Goal: Transaction & Acquisition: Purchase product/service

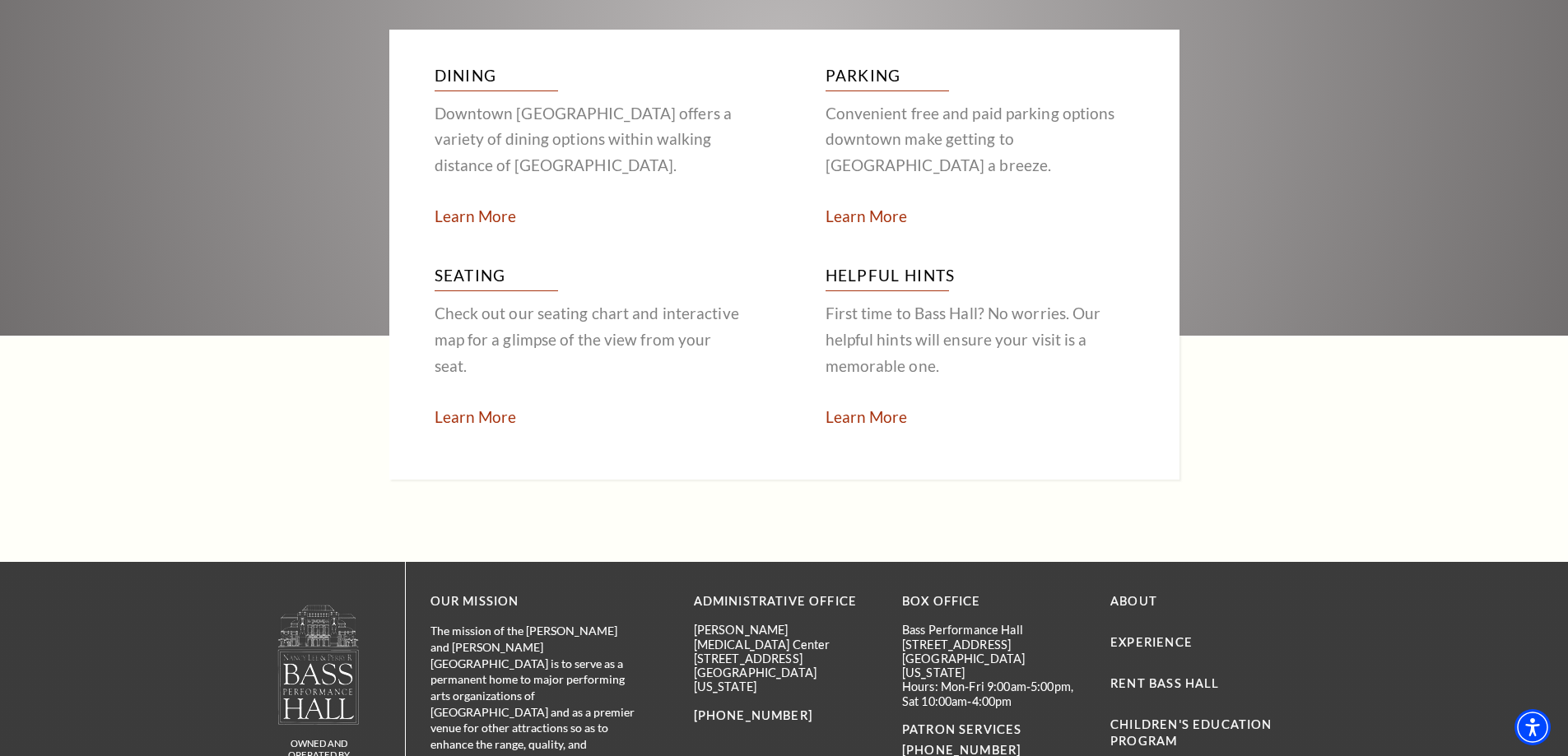
scroll to position [3291, 0]
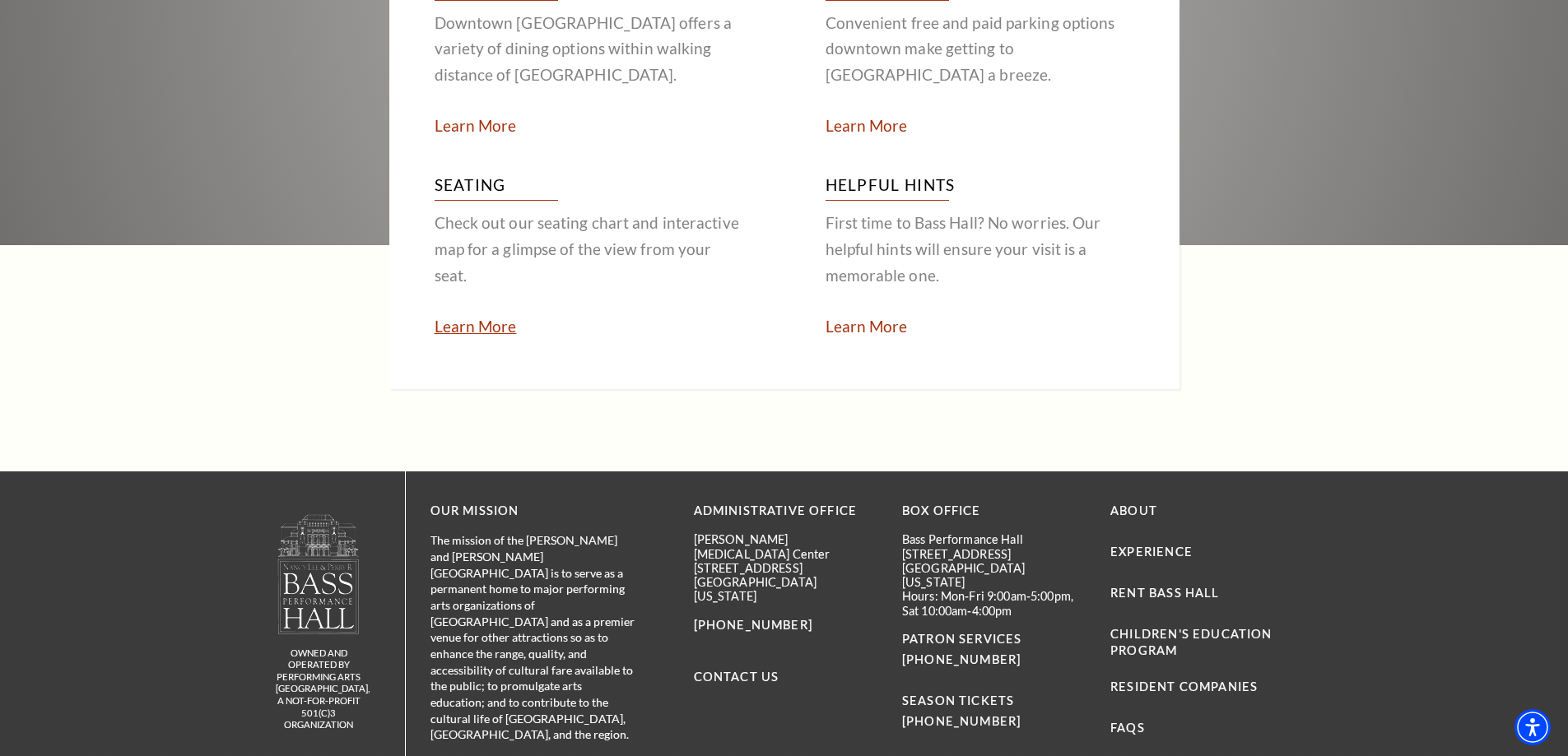
click at [460, 317] on link "Learn More" at bounding box center [475, 326] width 82 height 19
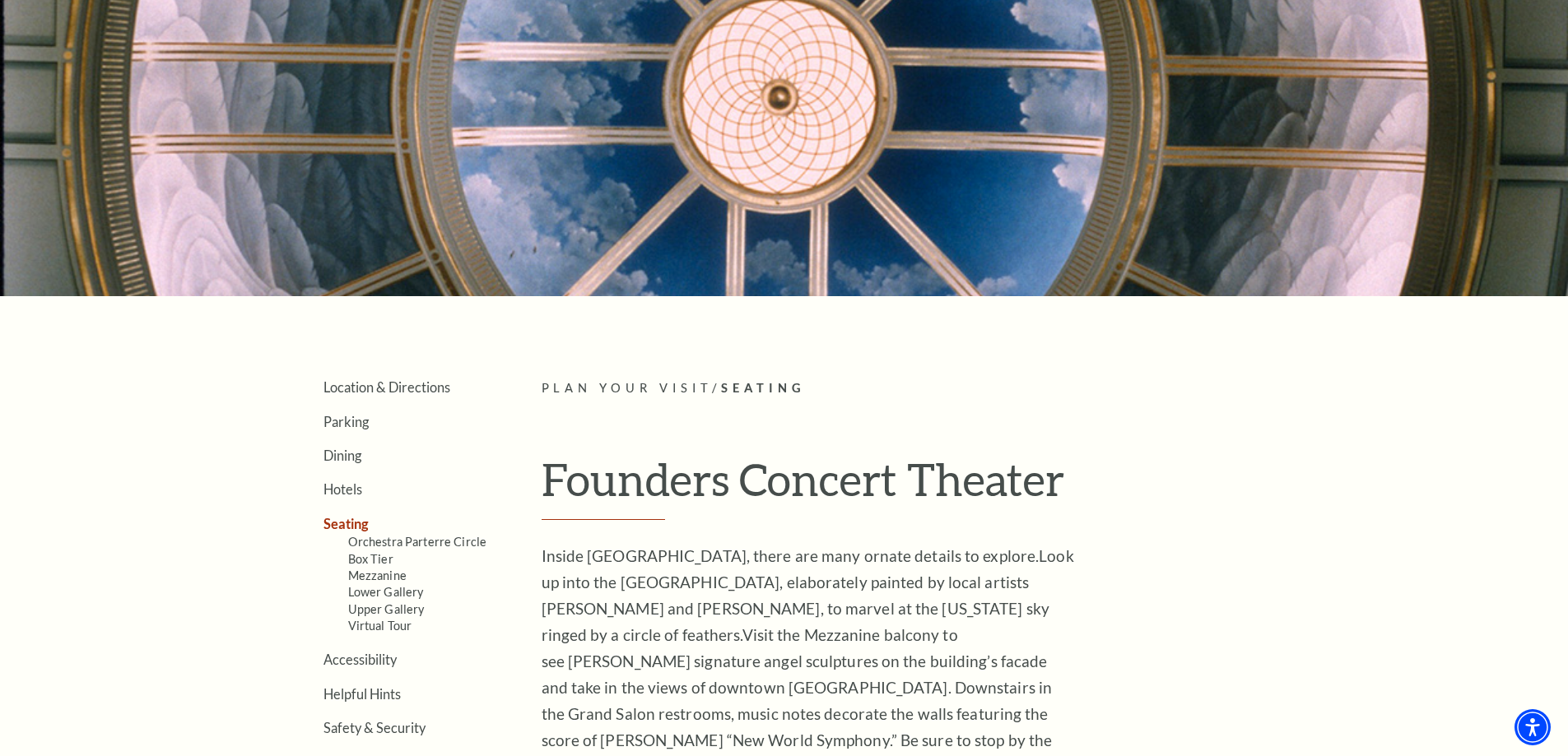
scroll to position [247, 0]
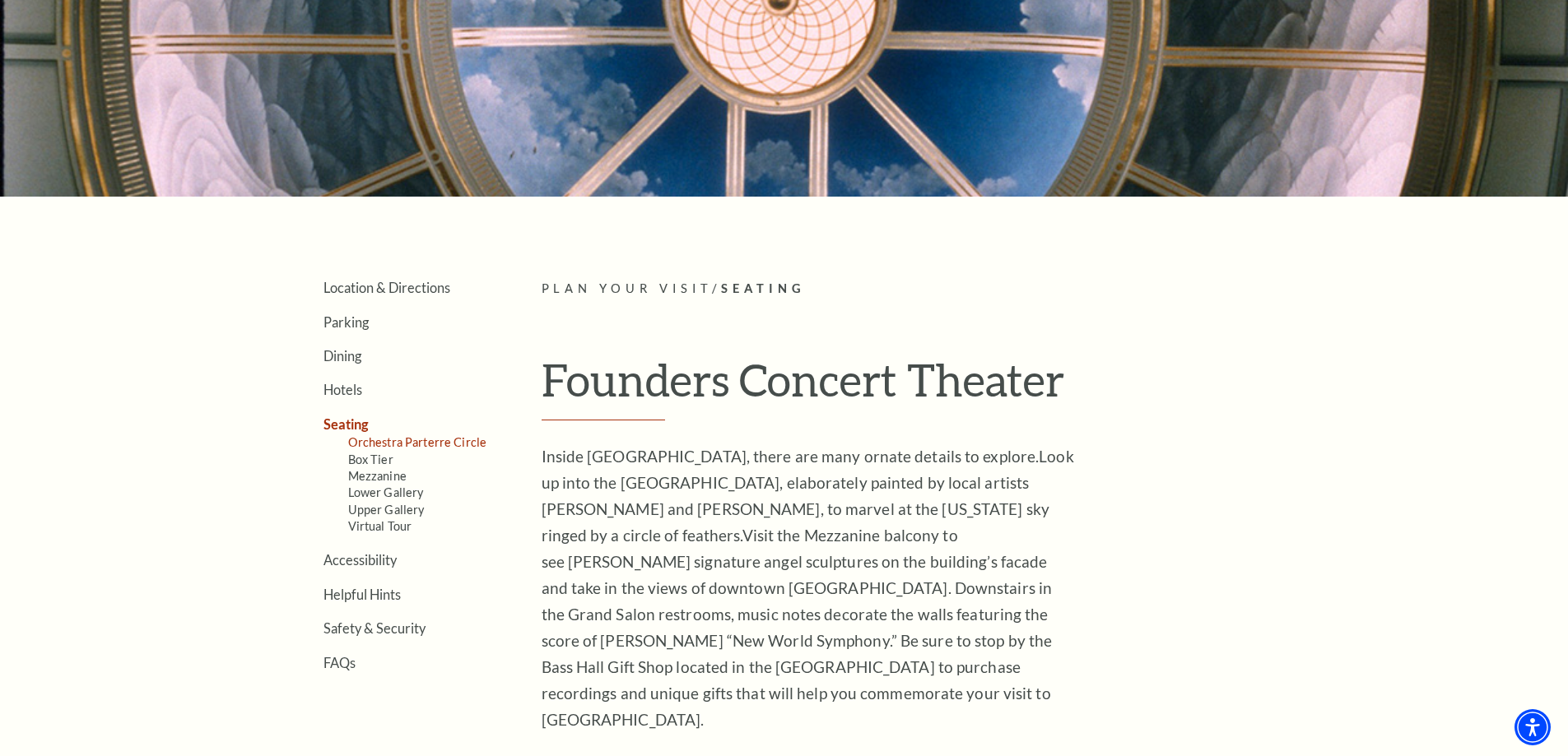
click at [449, 443] on link "Orchestra Parterre Circle" at bounding box center [417, 442] width 139 height 14
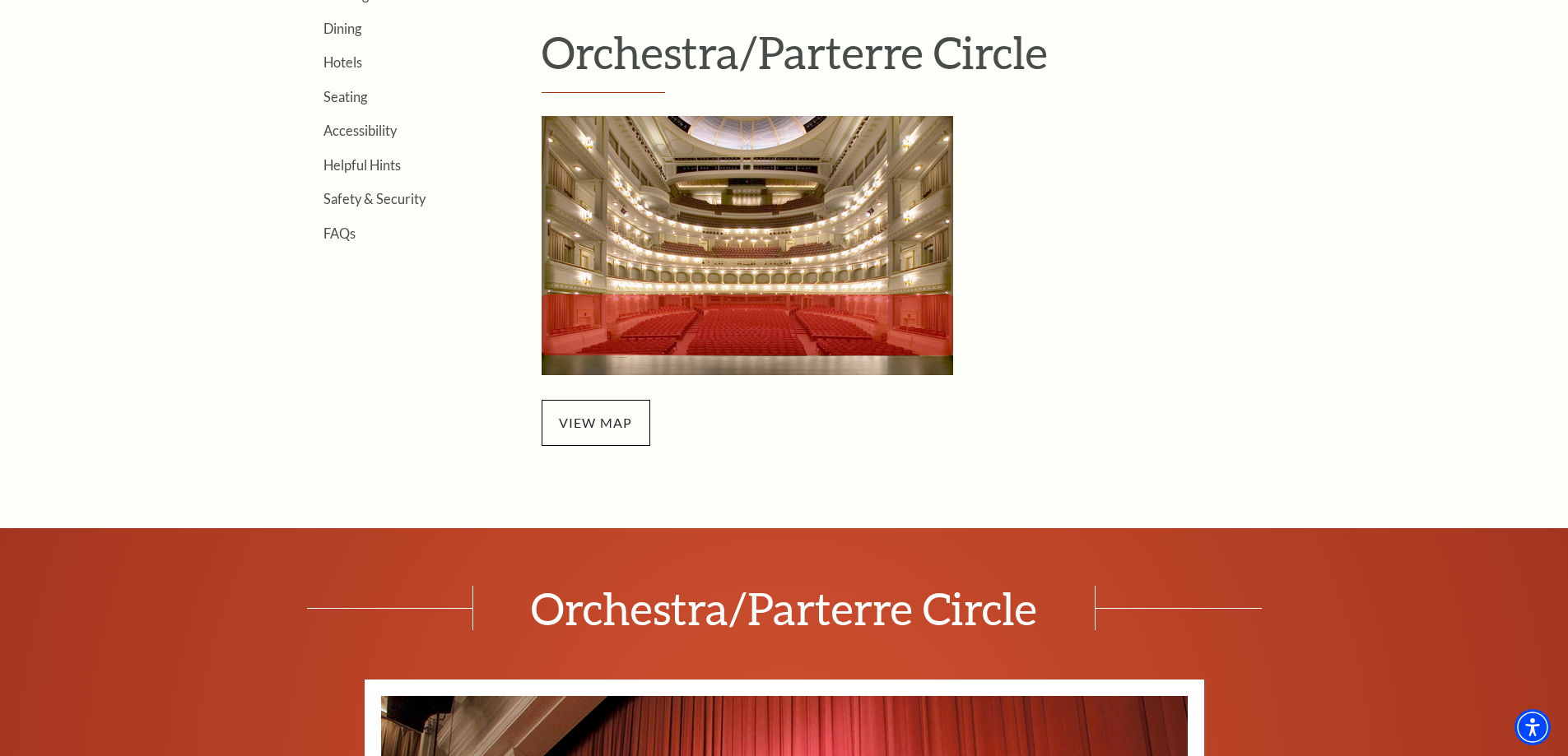
scroll to position [576, 0]
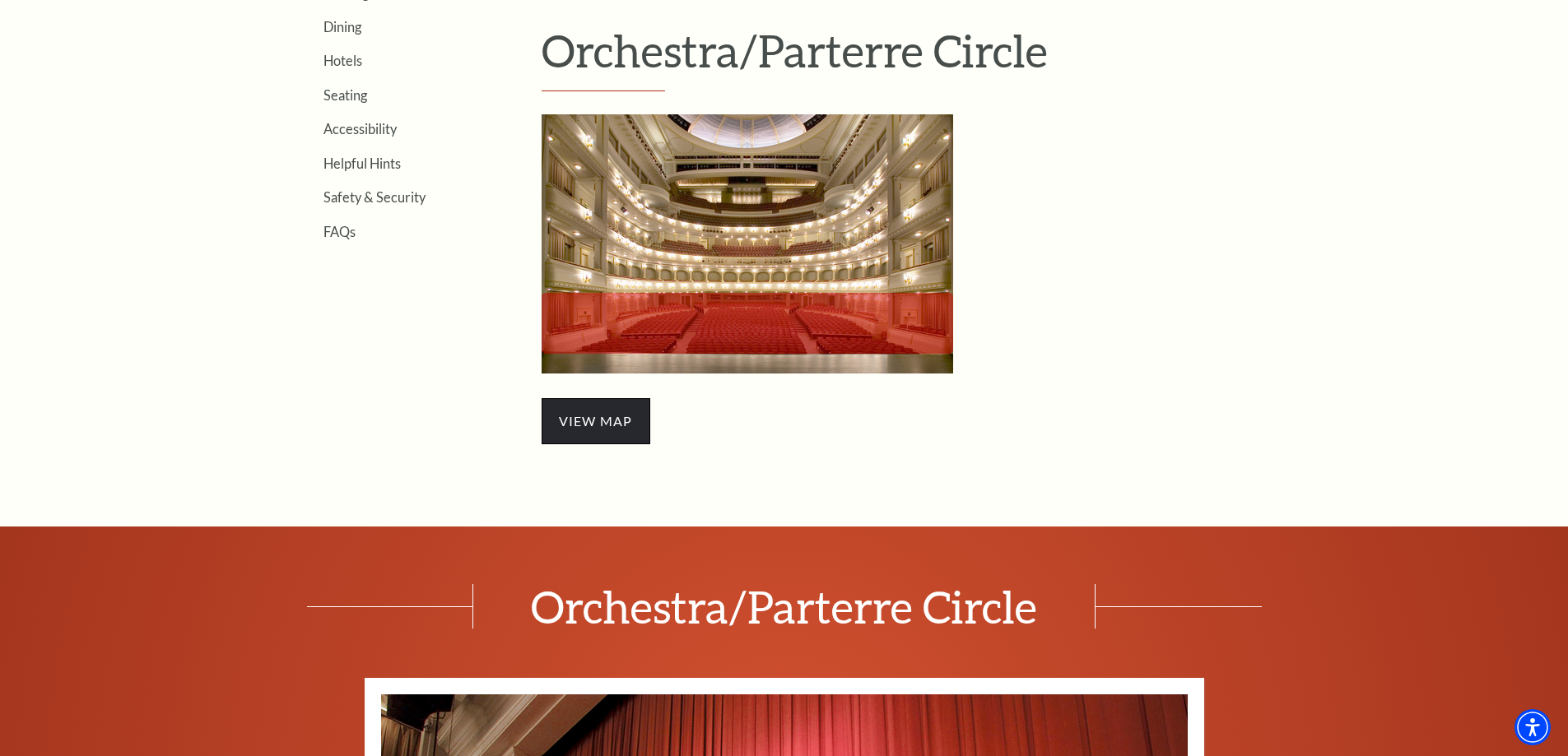
click at [590, 406] on span "view map" at bounding box center [596, 420] width 109 height 46
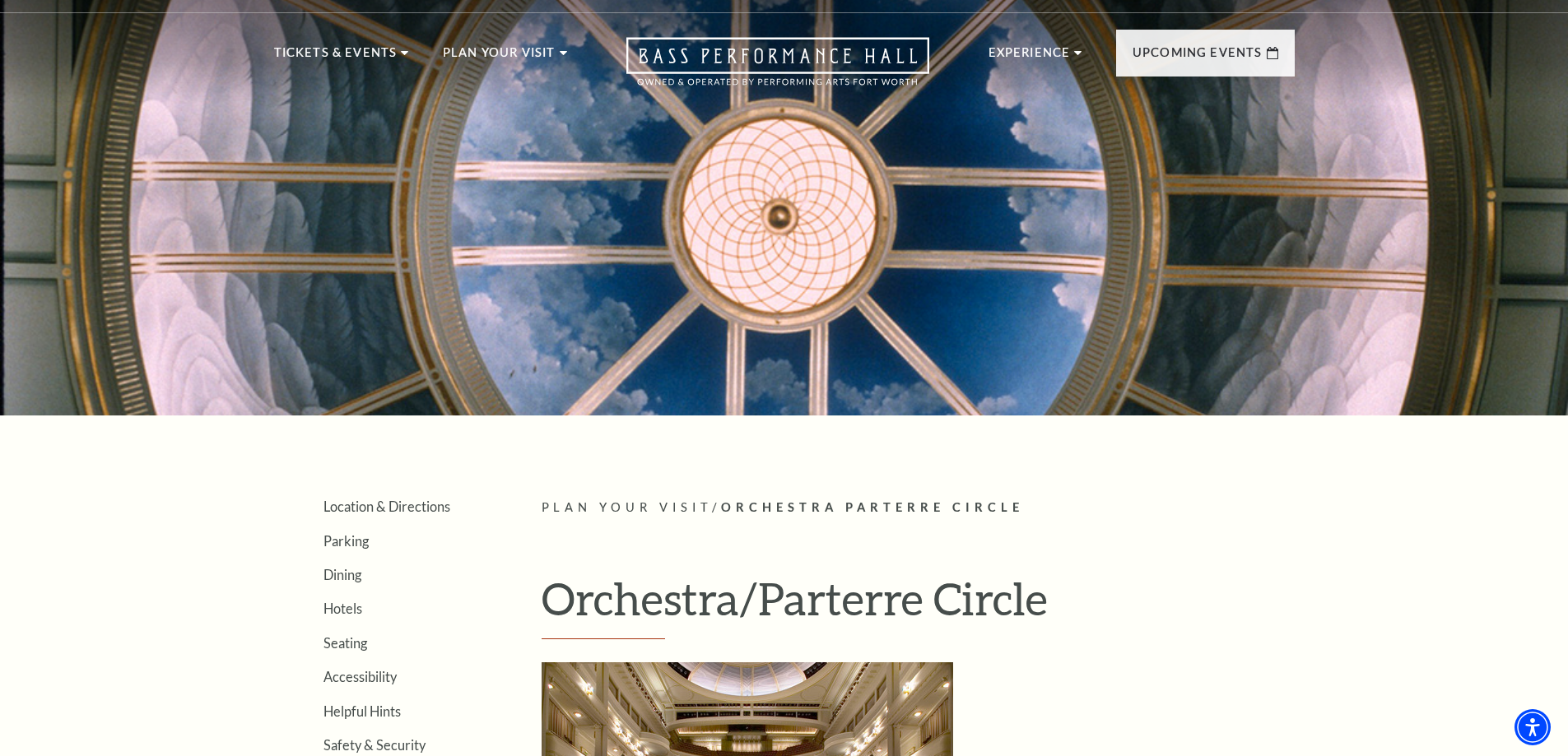
scroll to position [0, 0]
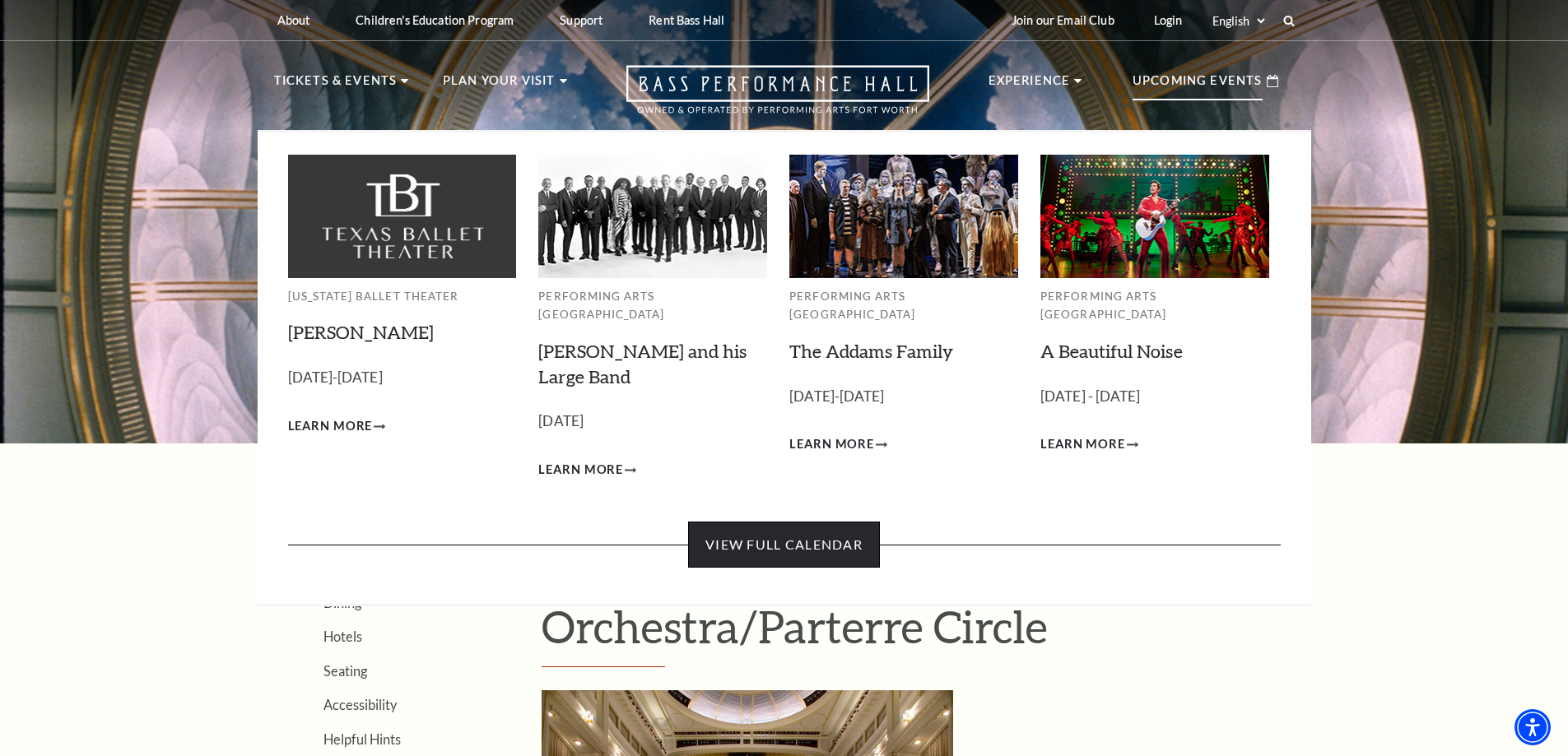
click at [789, 533] on link "View Full Calendar" at bounding box center [784, 544] width 192 height 46
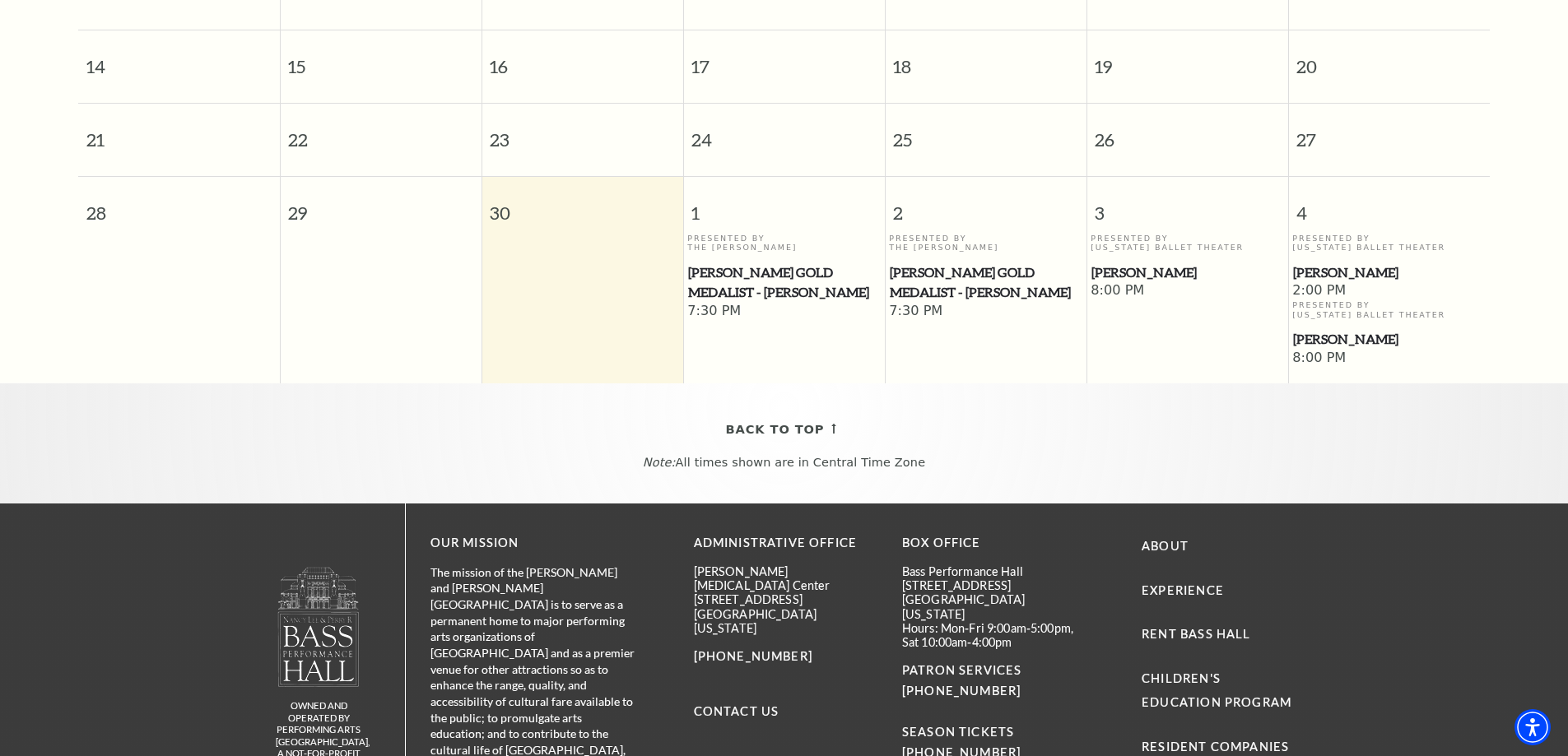
scroll to position [228, 0]
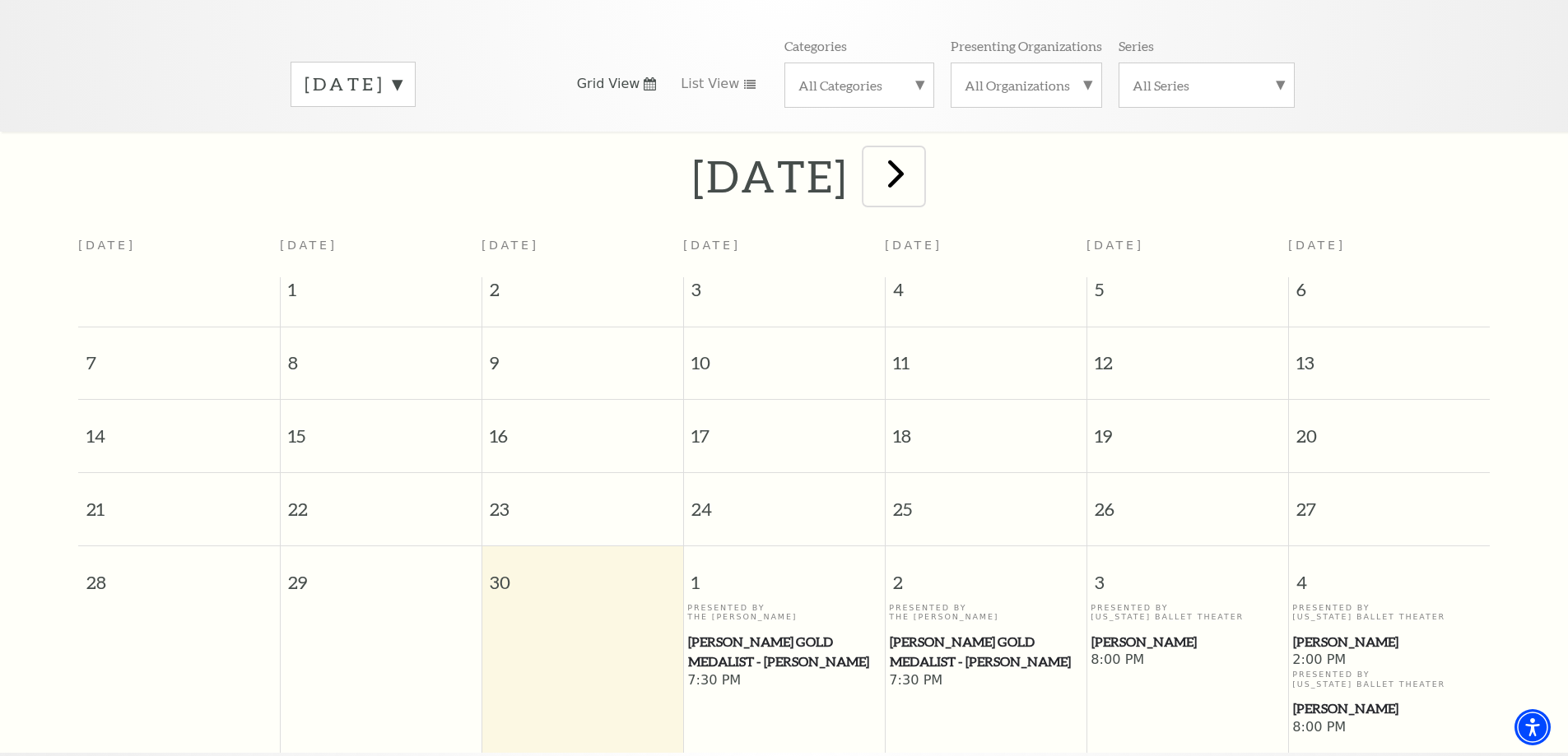
click at [920, 160] on span "next" at bounding box center [895, 173] width 47 height 47
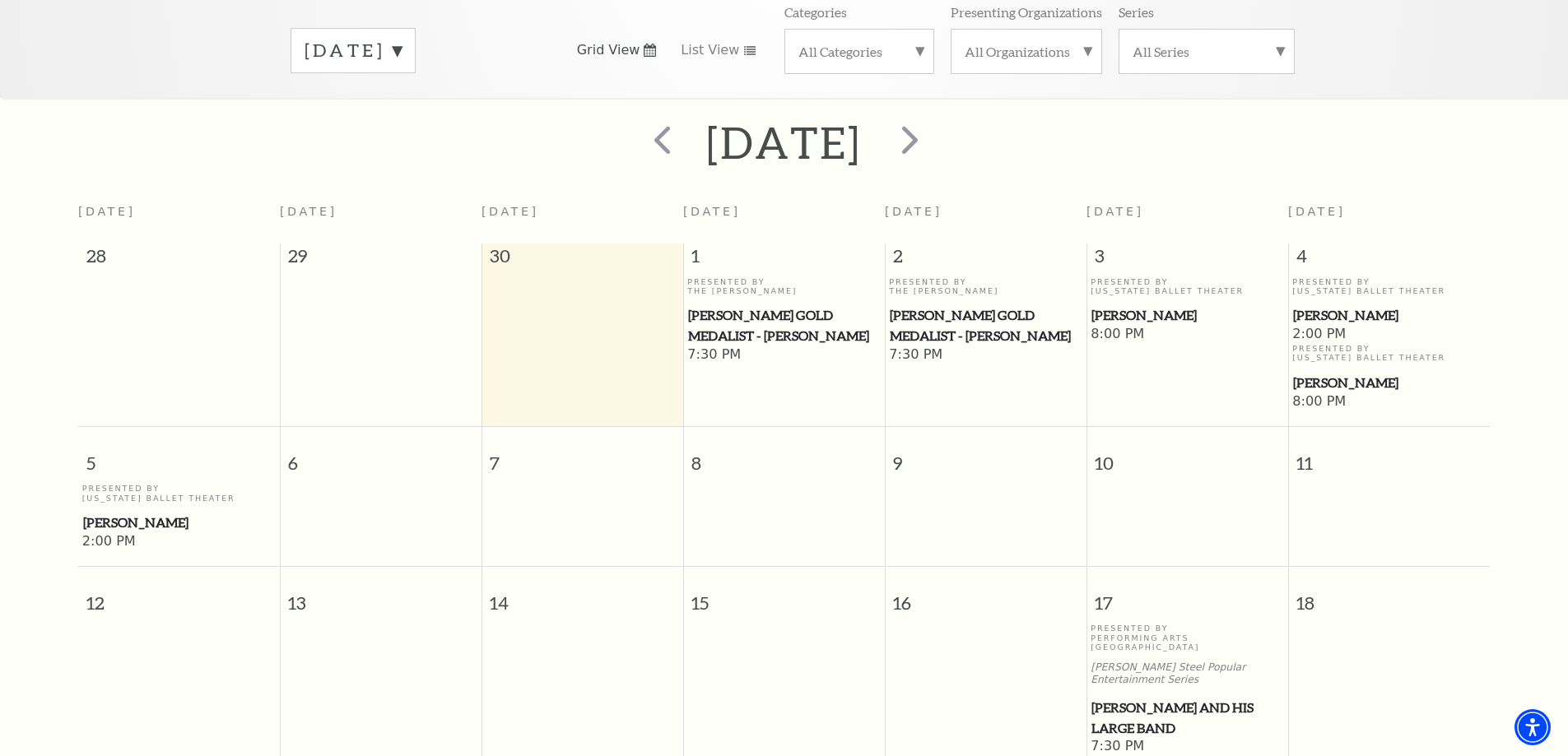
scroll to position [475, 0]
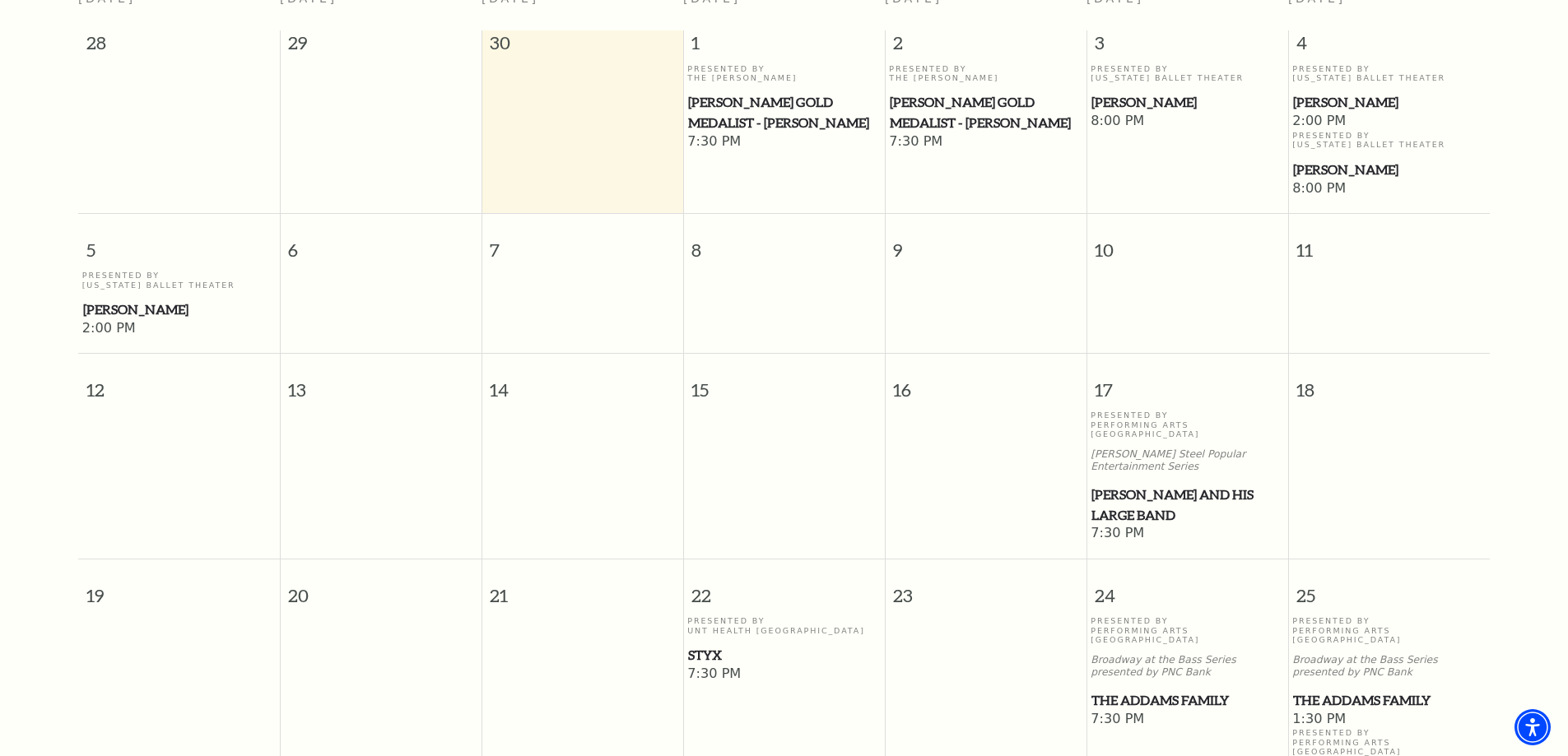
click at [710, 645] on span "Styx" at bounding box center [784, 655] width 192 height 21
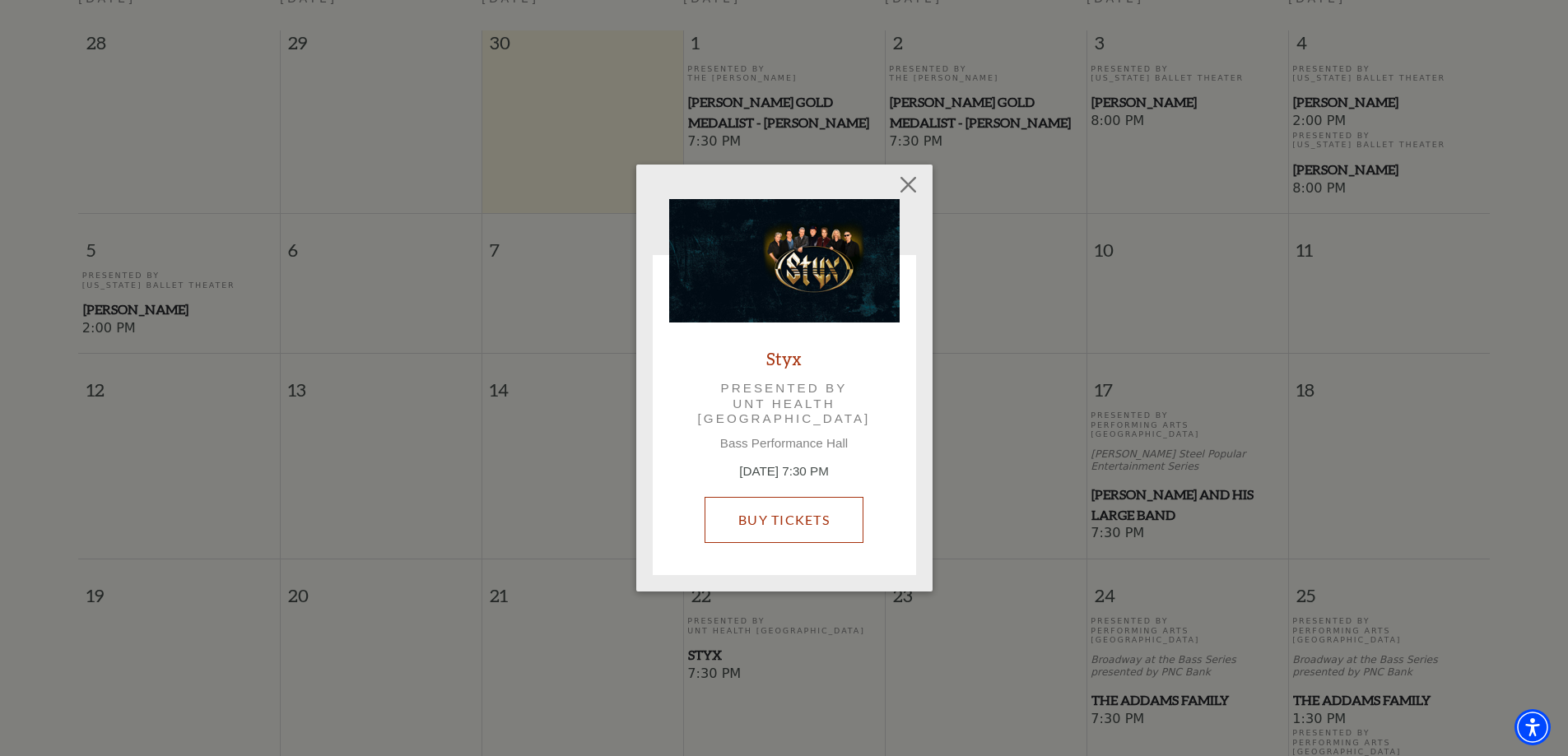
click at [783, 515] on link "Buy Tickets" at bounding box center [784, 520] width 159 height 46
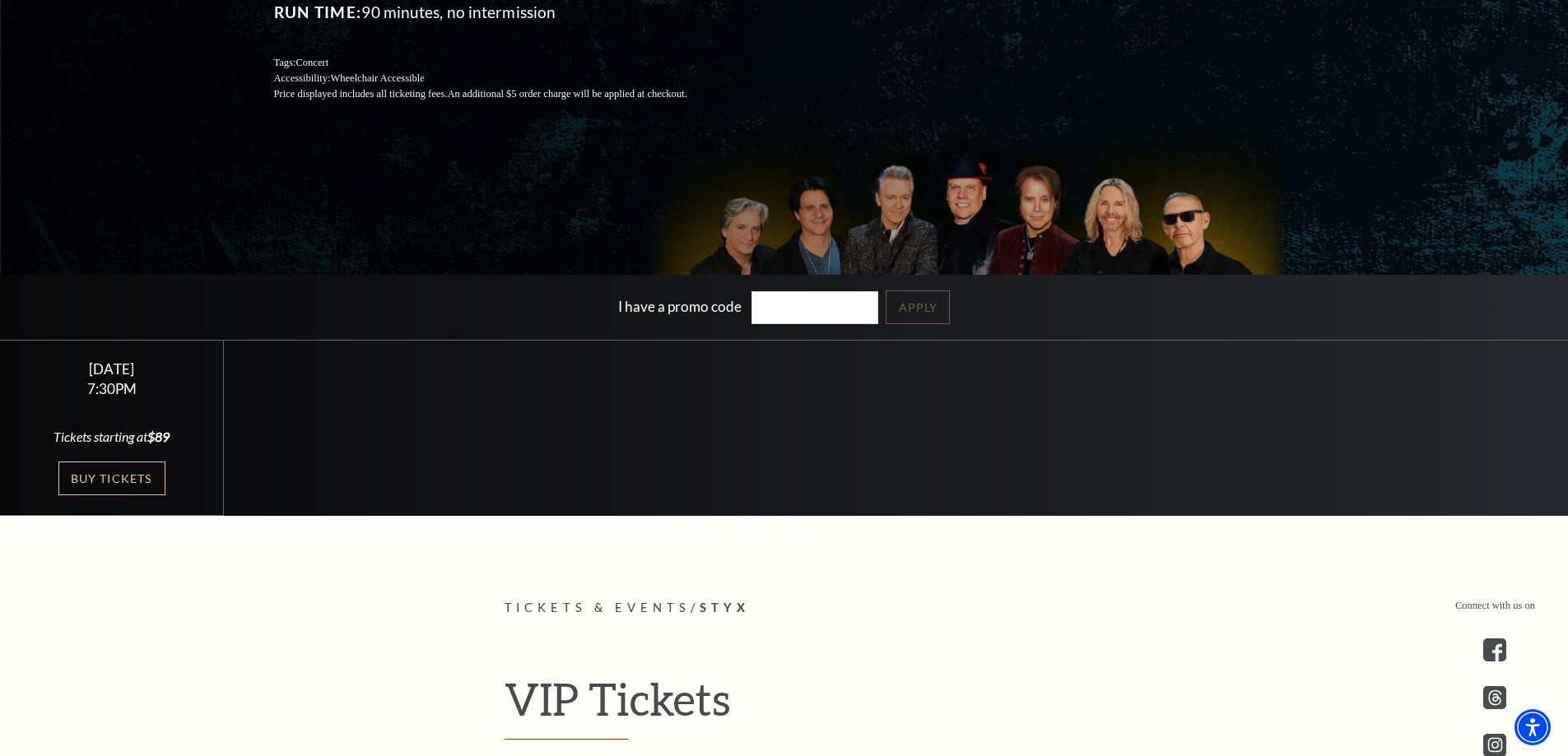
scroll to position [329, 0]
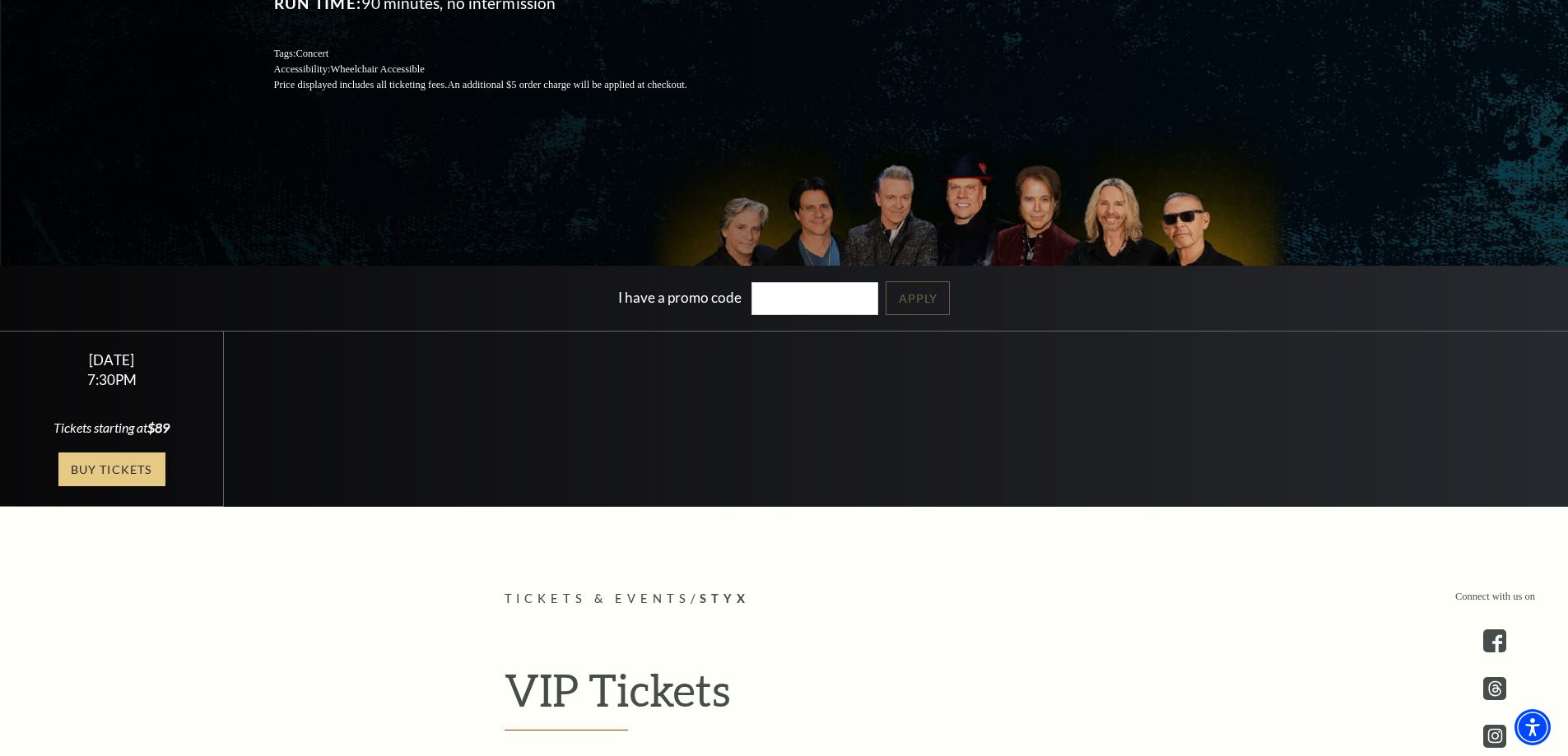
click at [92, 468] on link "Buy Tickets" at bounding box center [112, 469] width 107 height 34
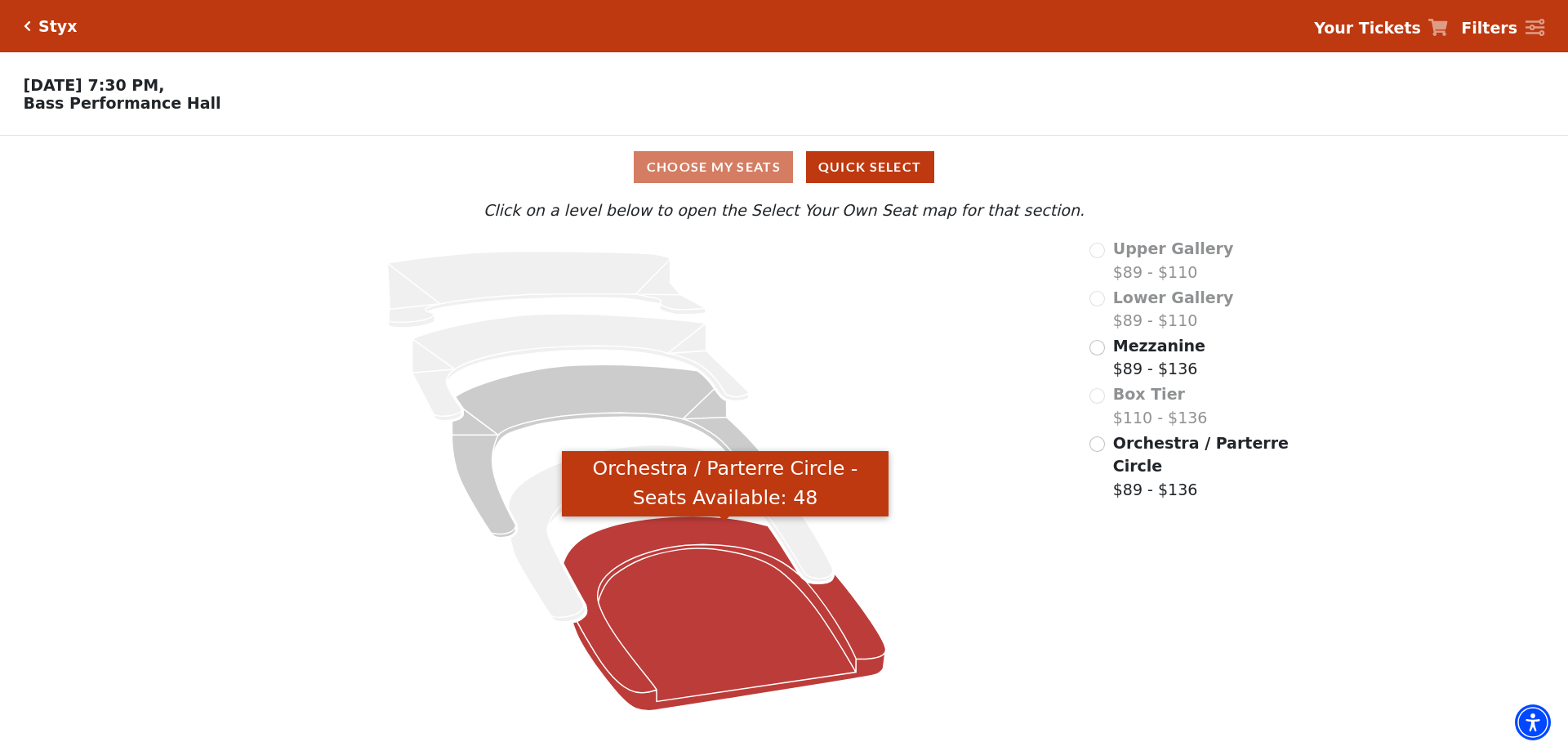
click at [745, 598] on icon "Orchestra / Parterre Circle - Seats Available: 48" at bounding box center [725, 613] width 322 height 195
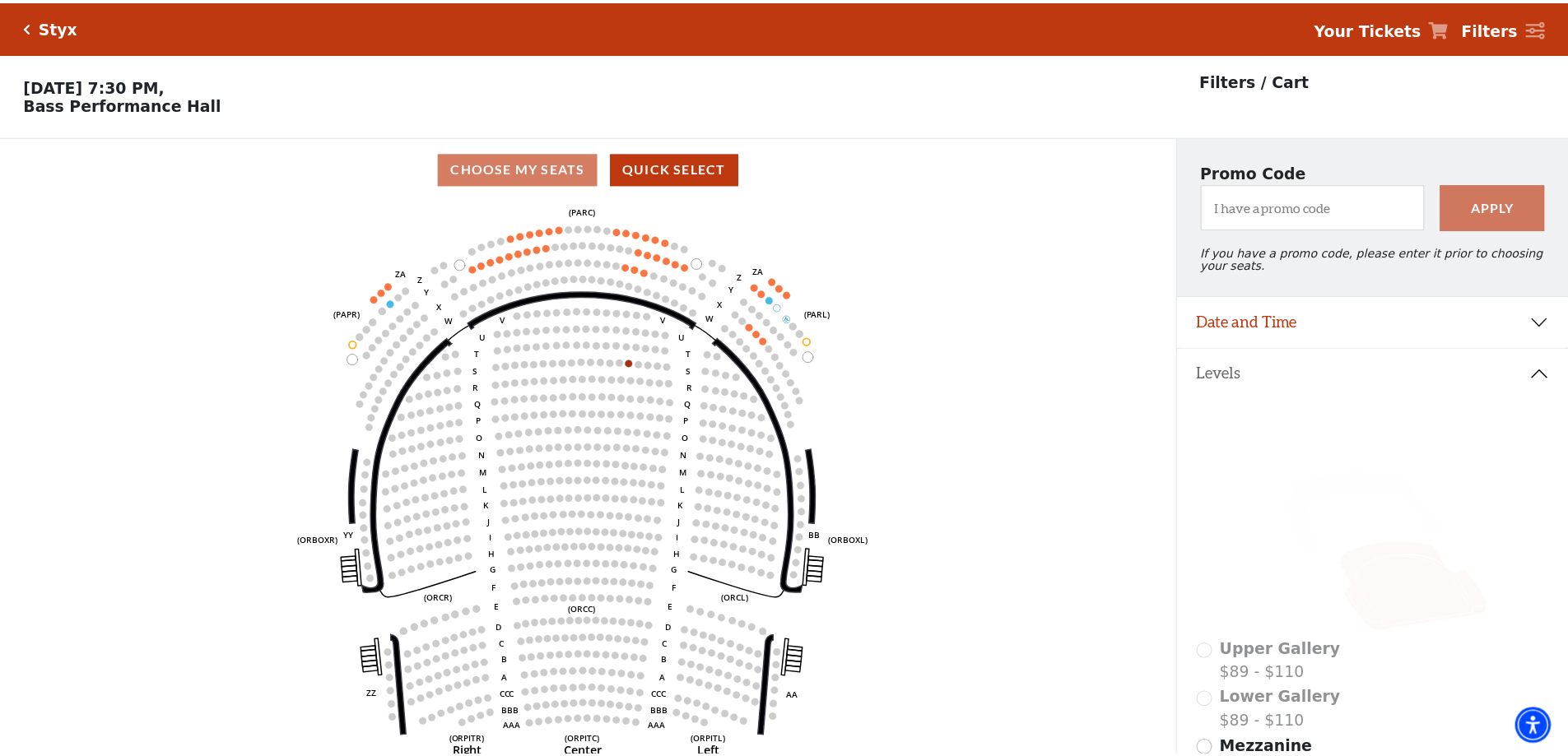
scroll to position [77, 0]
